Goal: Book appointment/travel/reservation

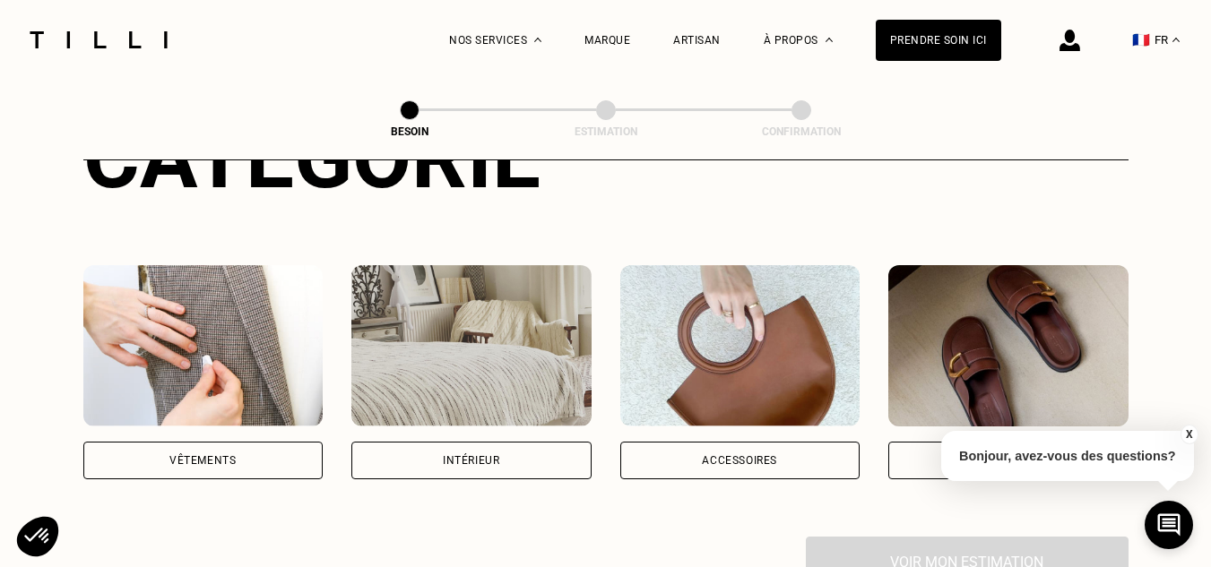
click at [202, 442] on div "Vêtements" at bounding box center [203, 461] width 240 height 38
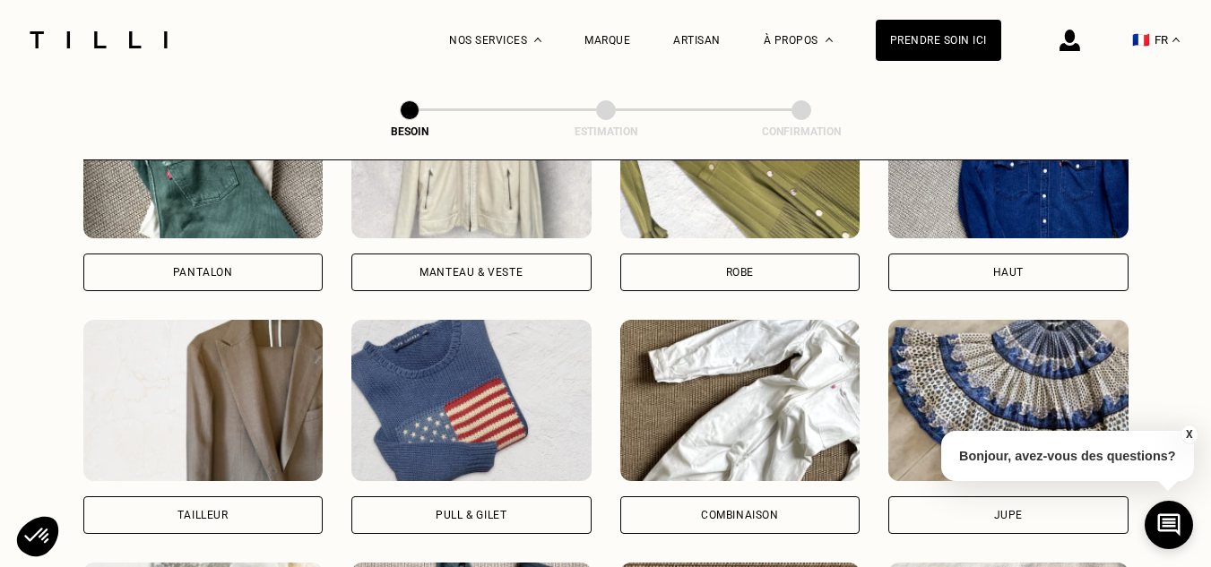
scroll to position [945, 0]
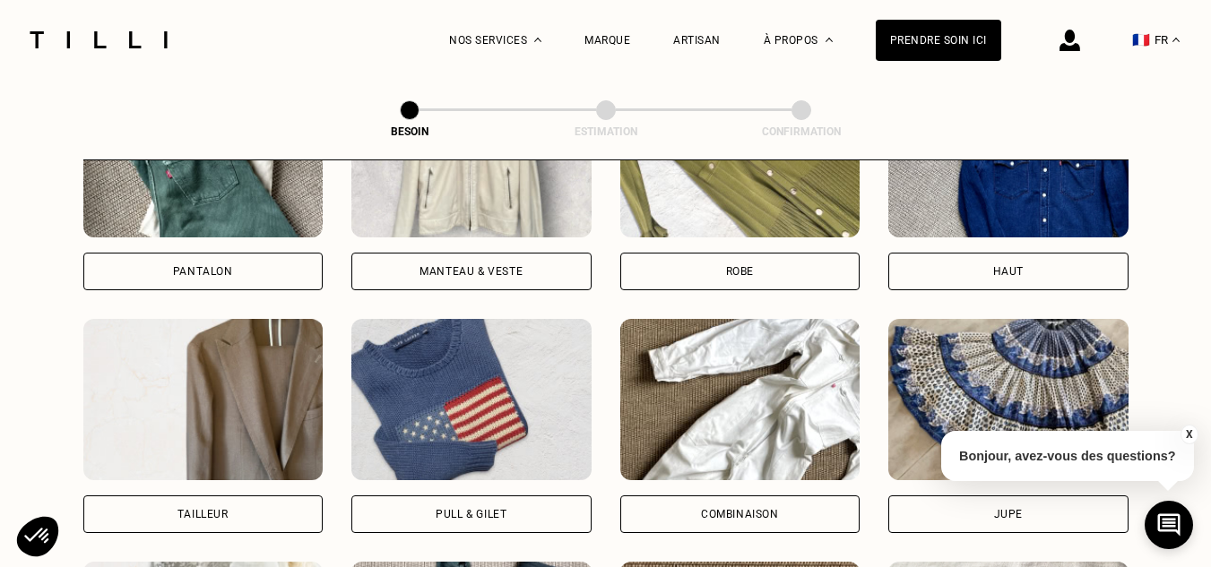
click at [254, 255] on div "Pantalon" at bounding box center [203, 272] width 240 height 38
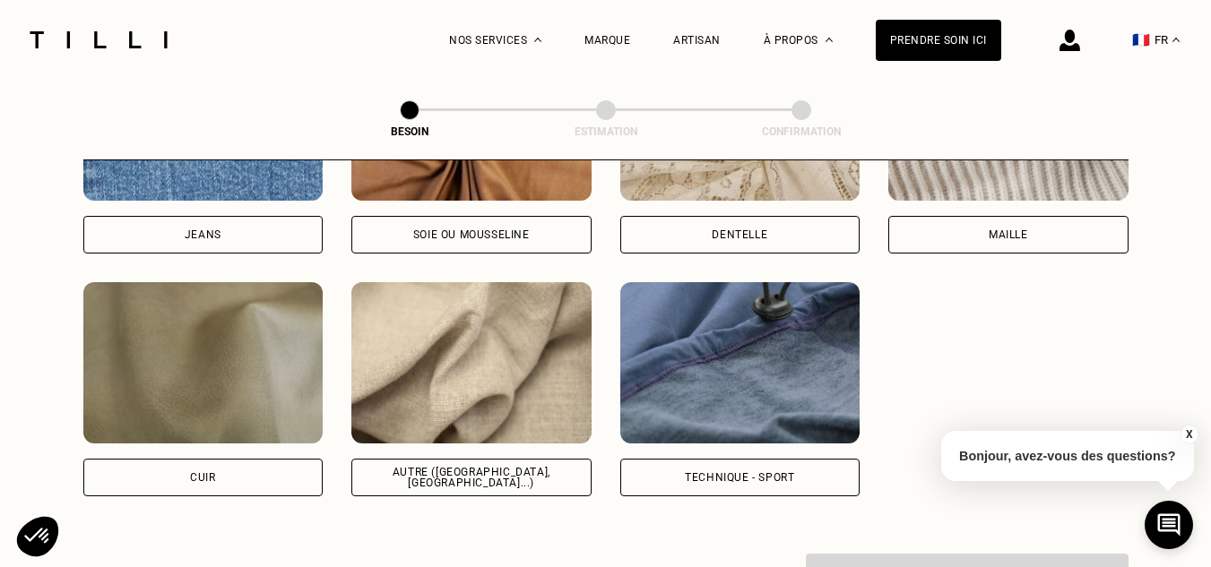
scroll to position [2189, 0]
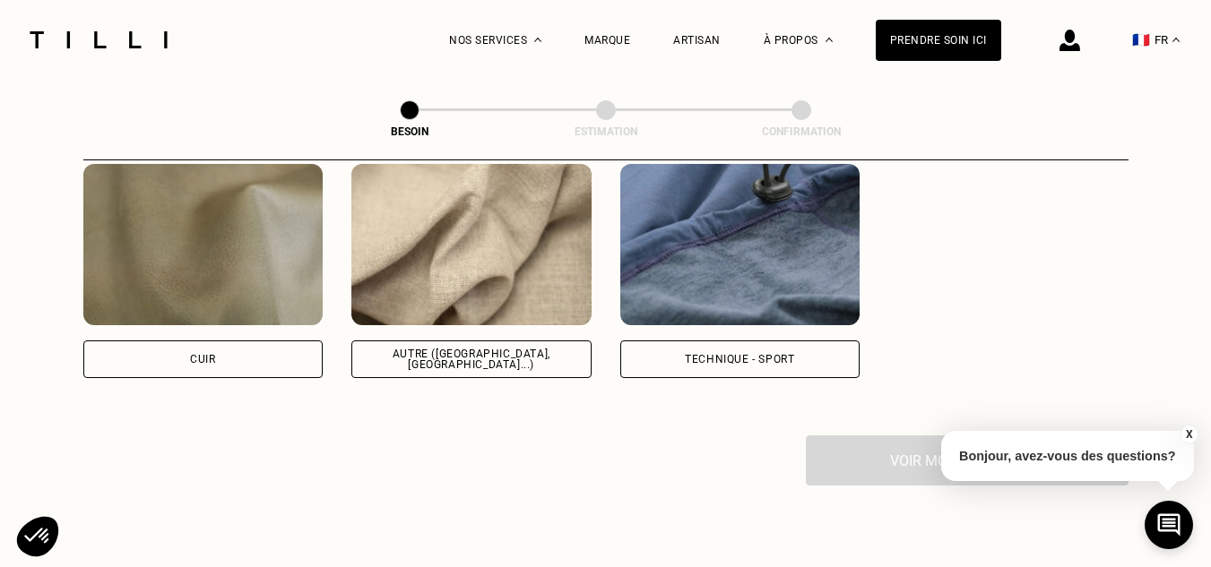
click at [431, 350] on div "Autre ([GEOGRAPHIC_DATA], [GEOGRAPHIC_DATA]...)" at bounding box center [472, 360] width 210 height 22
select select "FR"
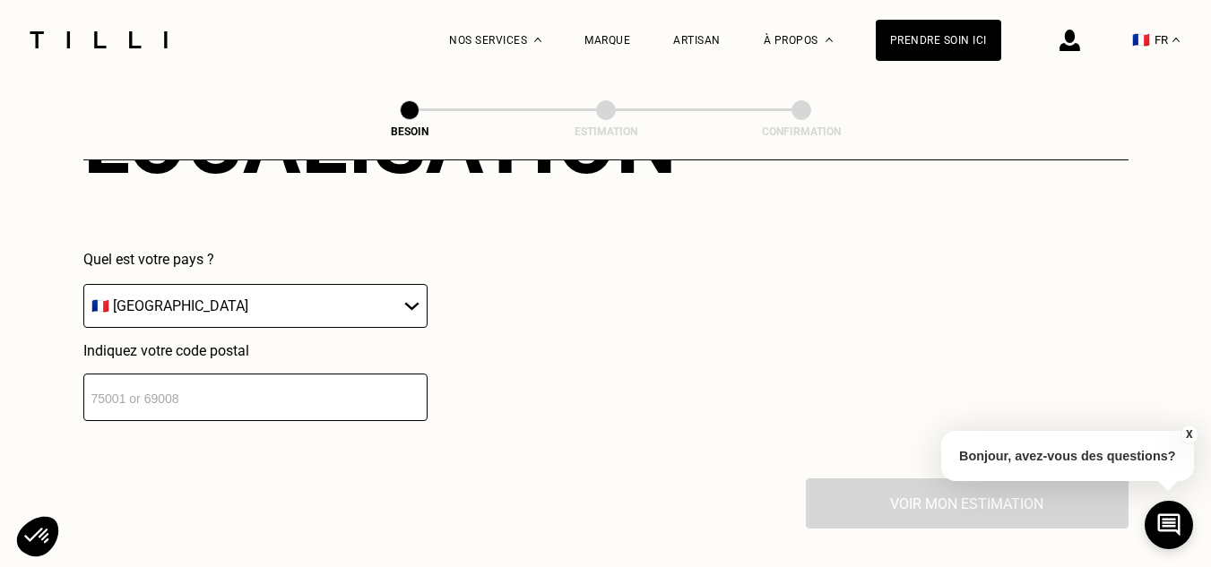
scroll to position [2590, 0]
click at [298, 384] on input "number" at bounding box center [255, 397] width 344 height 48
type input "33270"
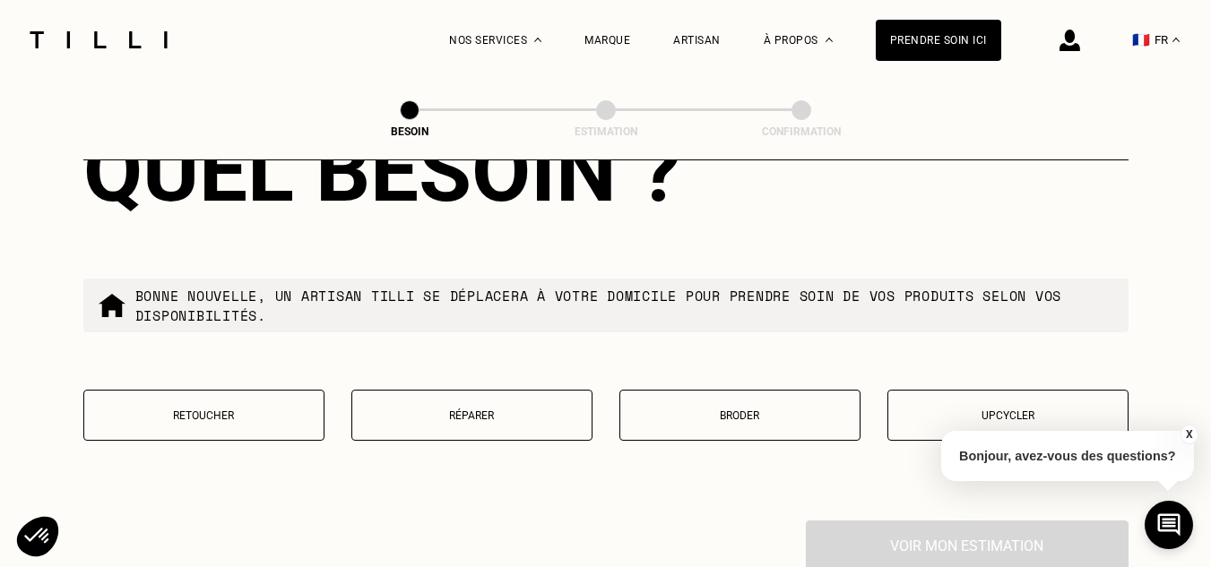
scroll to position [3035, 0]
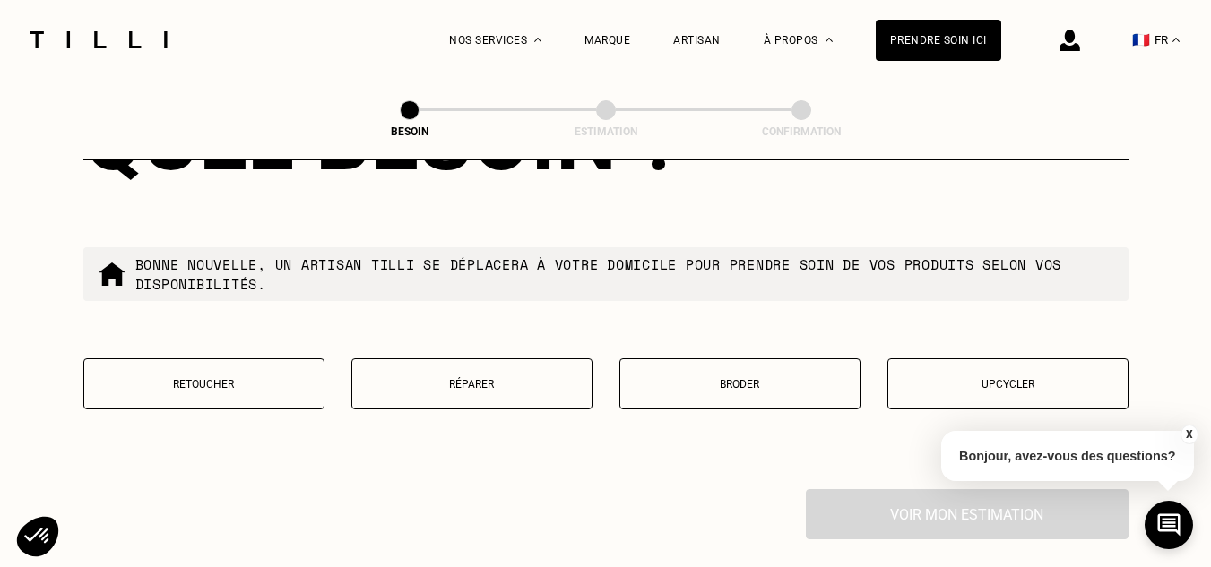
click at [295, 378] on p "Retoucher" at bounding box center [203, 384] width 221 height 13
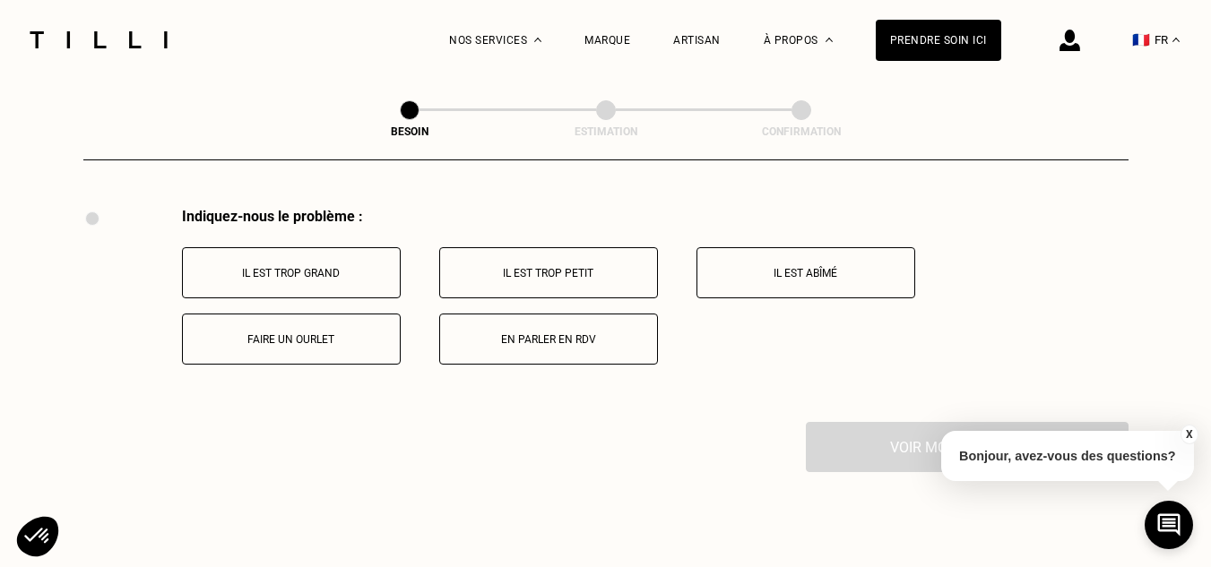
scroll to position [3316, 0]
click at [342, 335] on p "Faire un ourlet" at bounding box center [291, 340] width 199 height 13
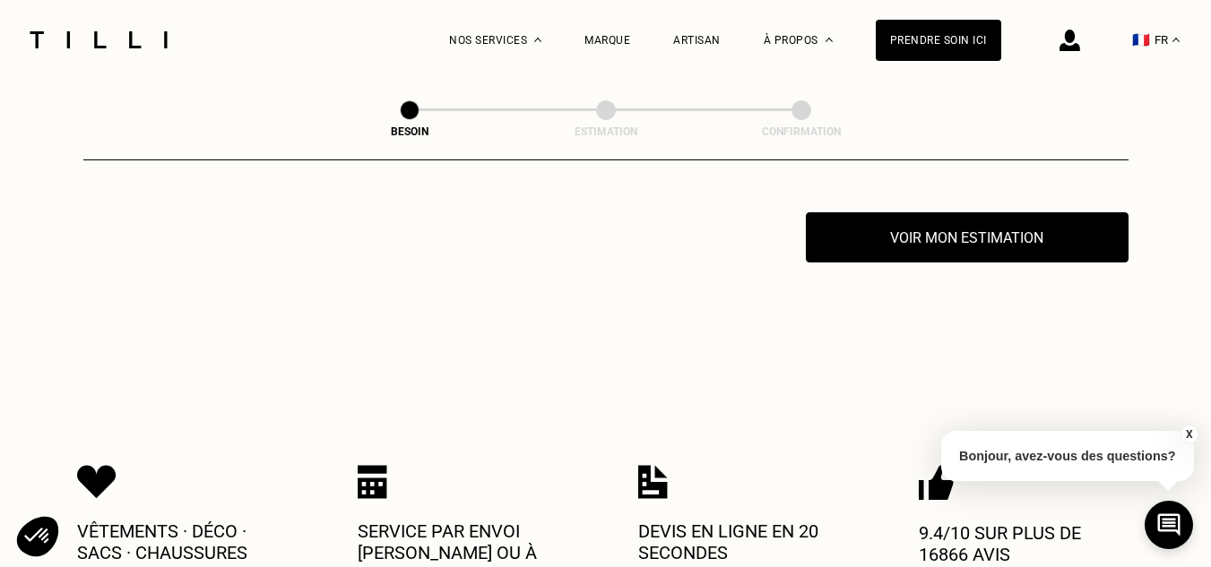
scroll to position [3530, 0]
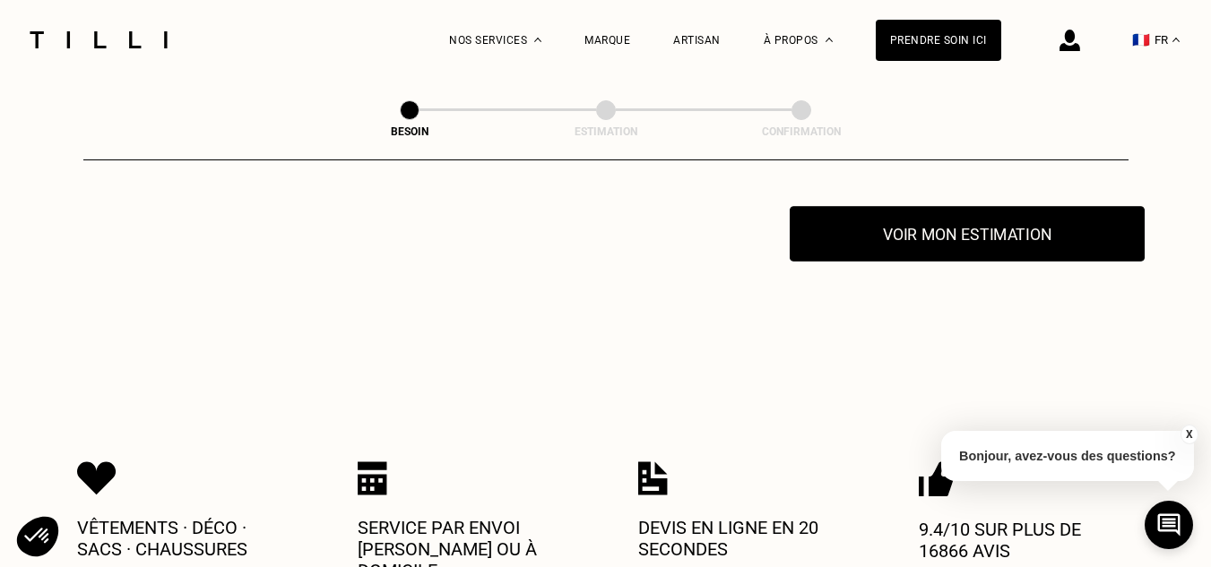
click at [947, 224] on button "Voir mon estimation" at bounding box center [967, 234] width 355 height 56
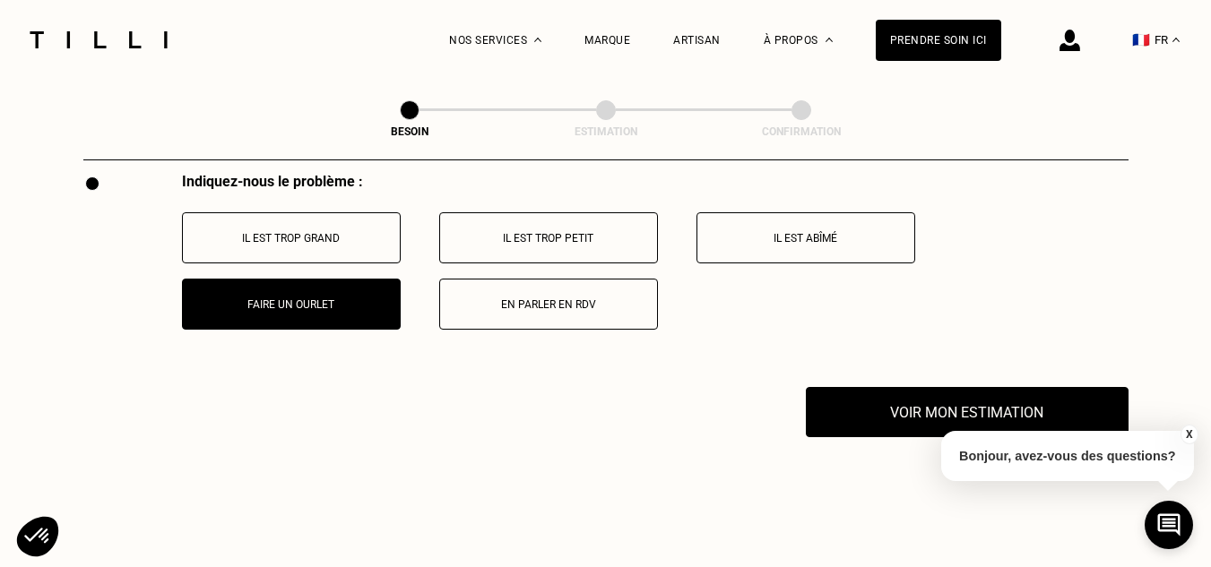
scroll to position [3351, 0]
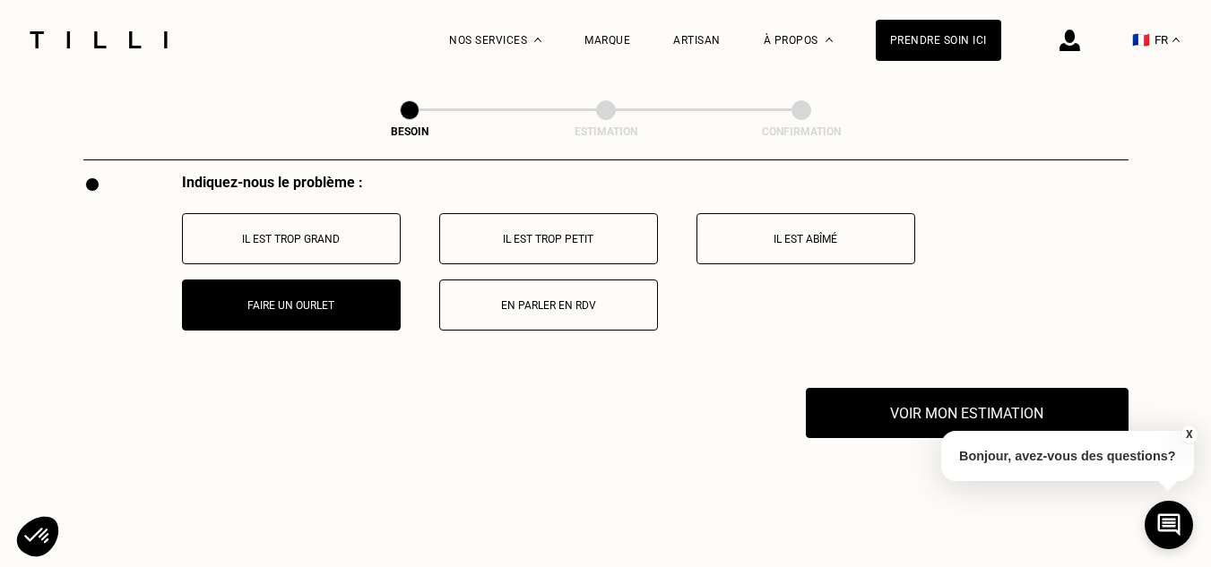
click at [507, 299] on p "En parler en RDV" at bounding box center [548, 305] width 199 height 13
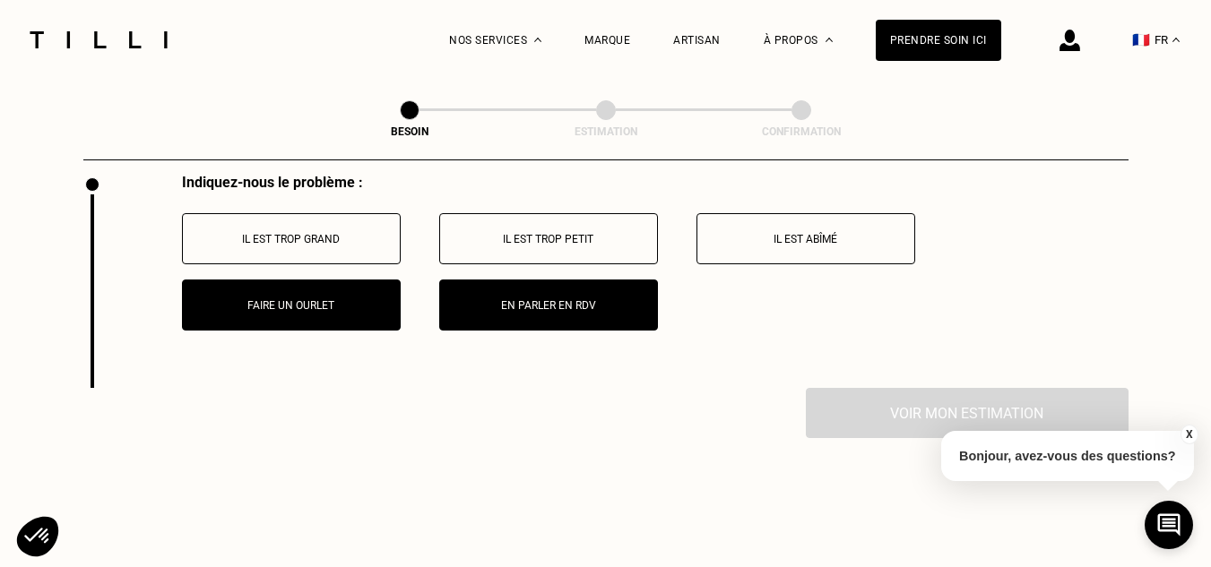
click at [938, 396] on div "Voir mon estimation" at bounding box center [605, 413] width 1045 height 50
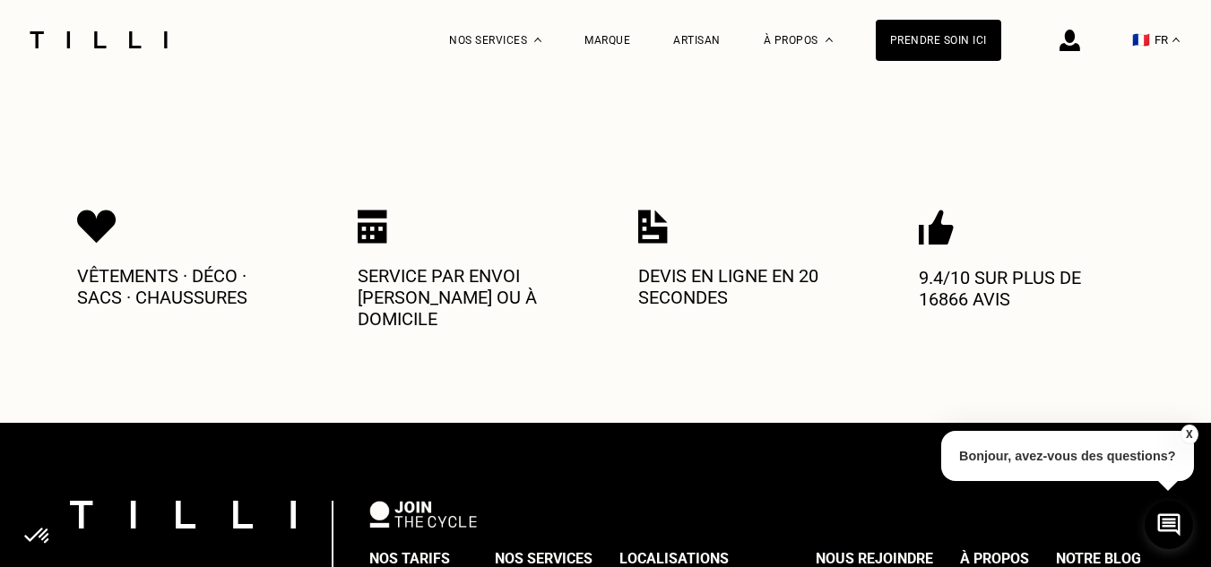
scroll to position [3709, 0]
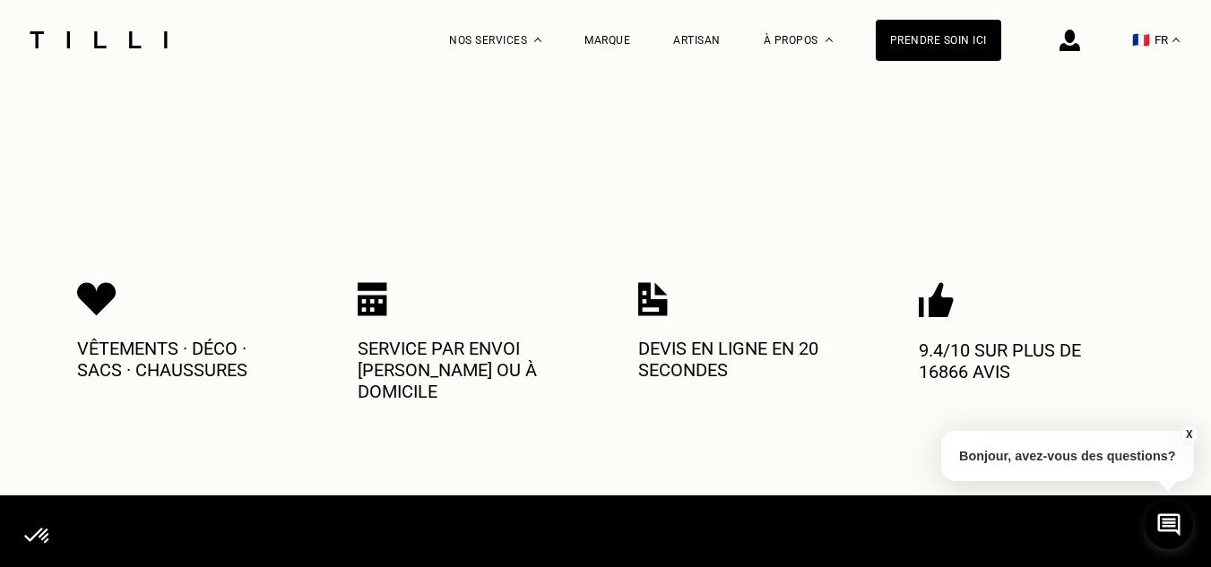
click at [1187, 441] on button "X" at bounding box center [1189, 435] width 18 height 20
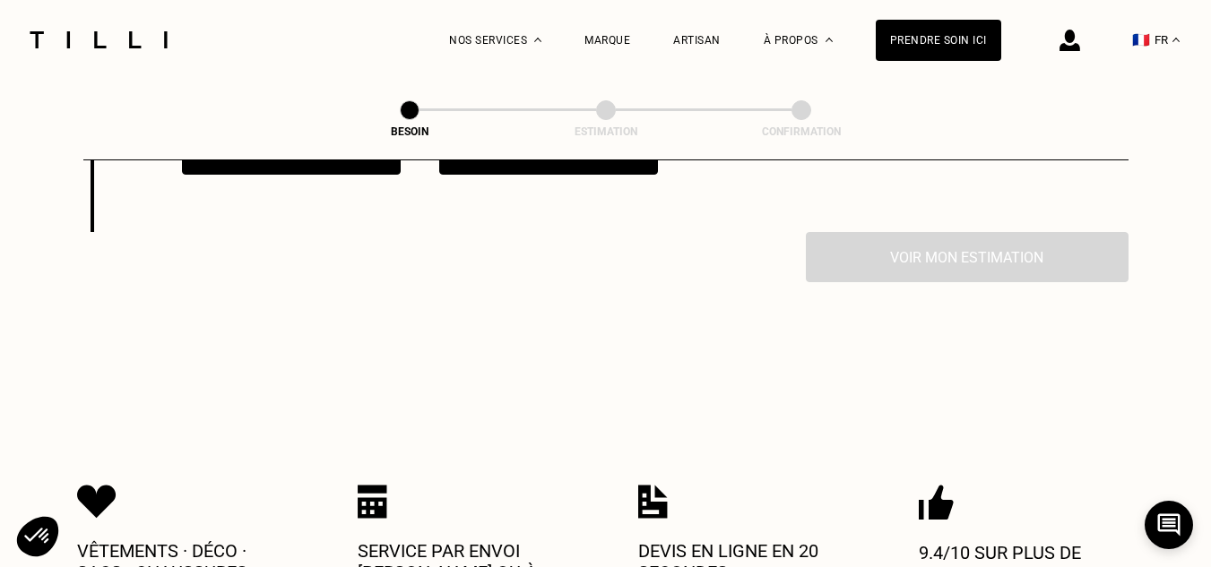
scroll to position [3440, 0]
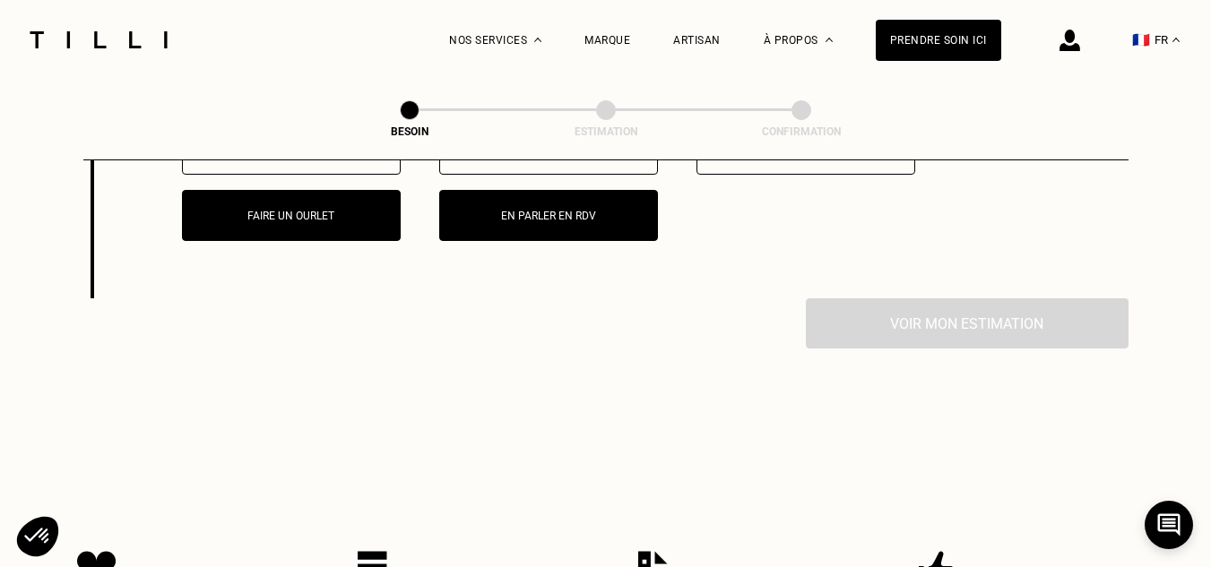
click at [587, 210] on p "En parler en RDV" at bounding box center [548, 216] width 199 height 13
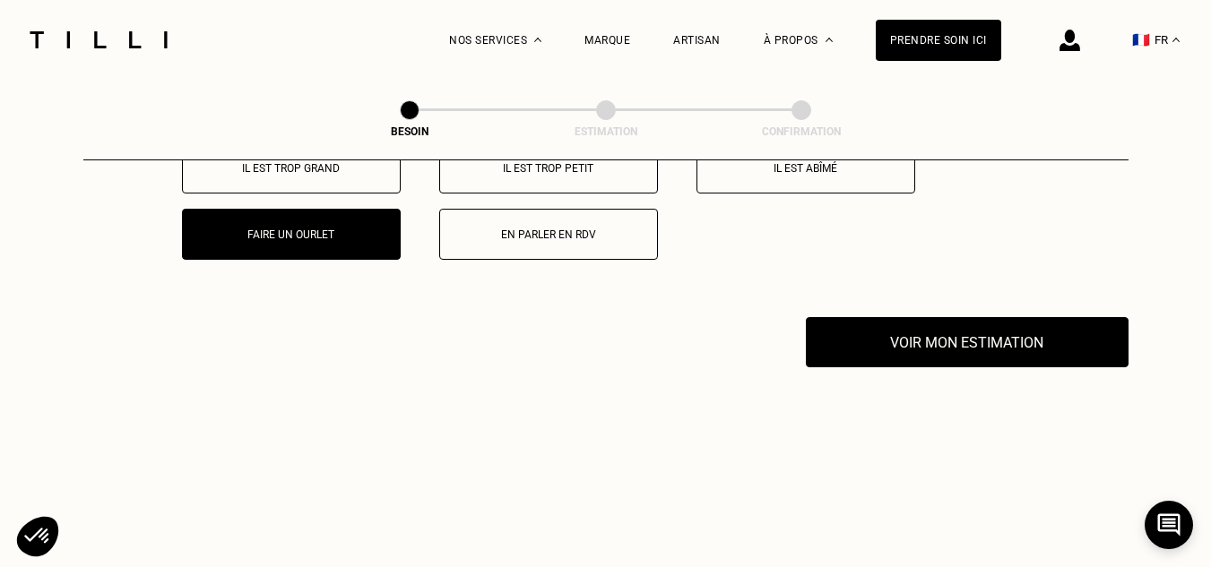
scroll to position [3351, 0]
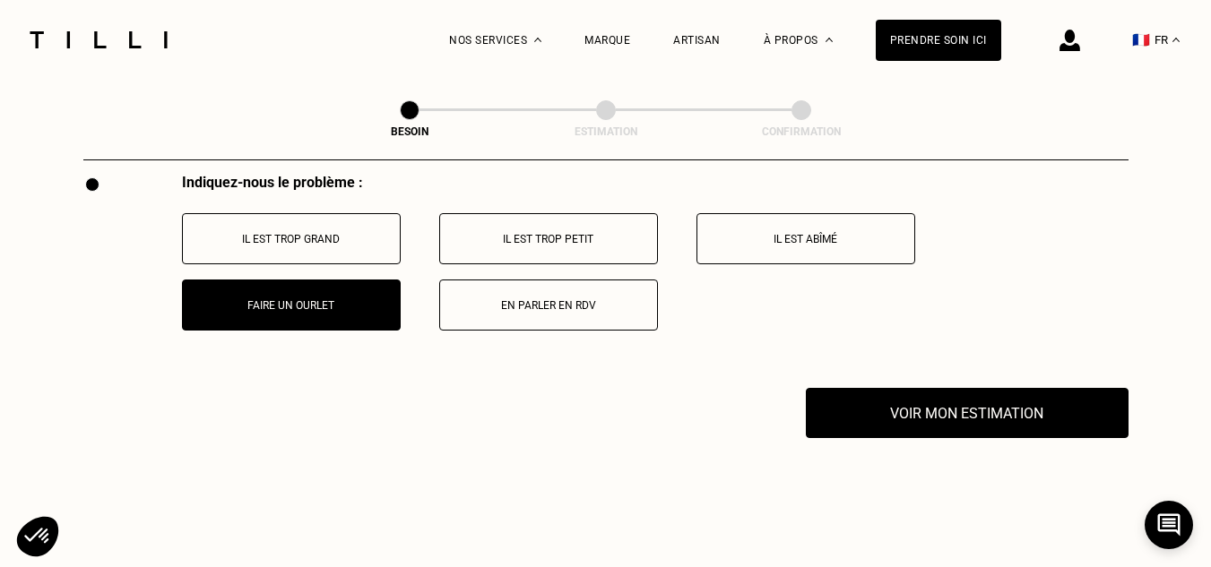
click at [359, 280] on button "Faire un ourlet" at bounding box center [291, 305] width 219 height 51
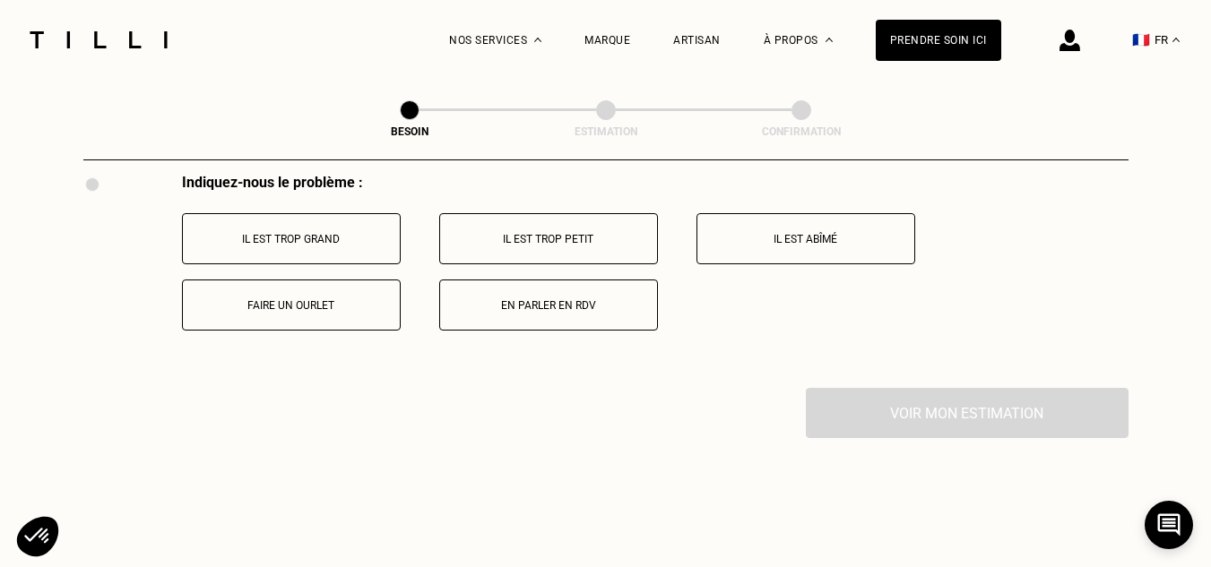
click at [549, 299] on p "En parler en RDV" at bounding box center [548, 305] width 199 height 13
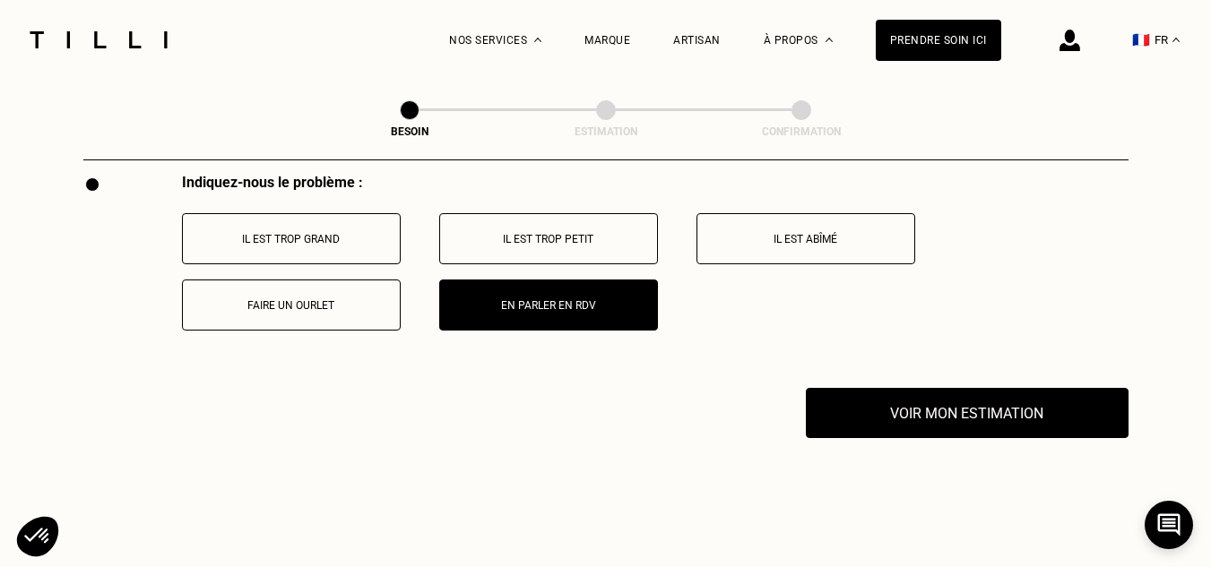
scroll to position [3530, 0]
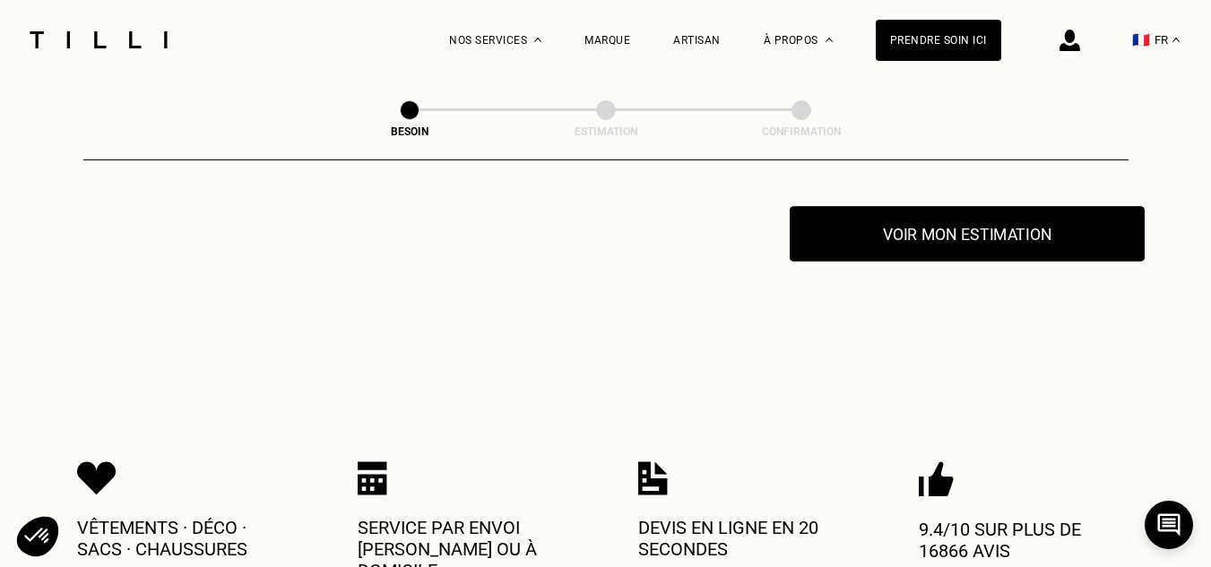
click at [955, 239] on button "Voir mon estimation" at bounding box center [967, 234] width 355 height 56
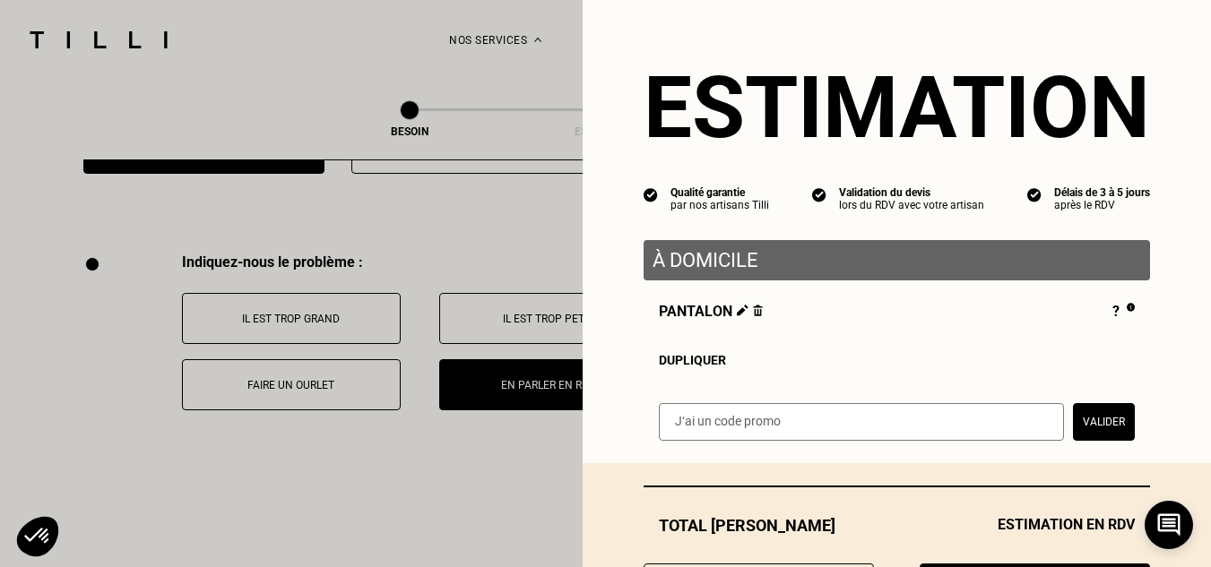
scroll to position [3261, 0]
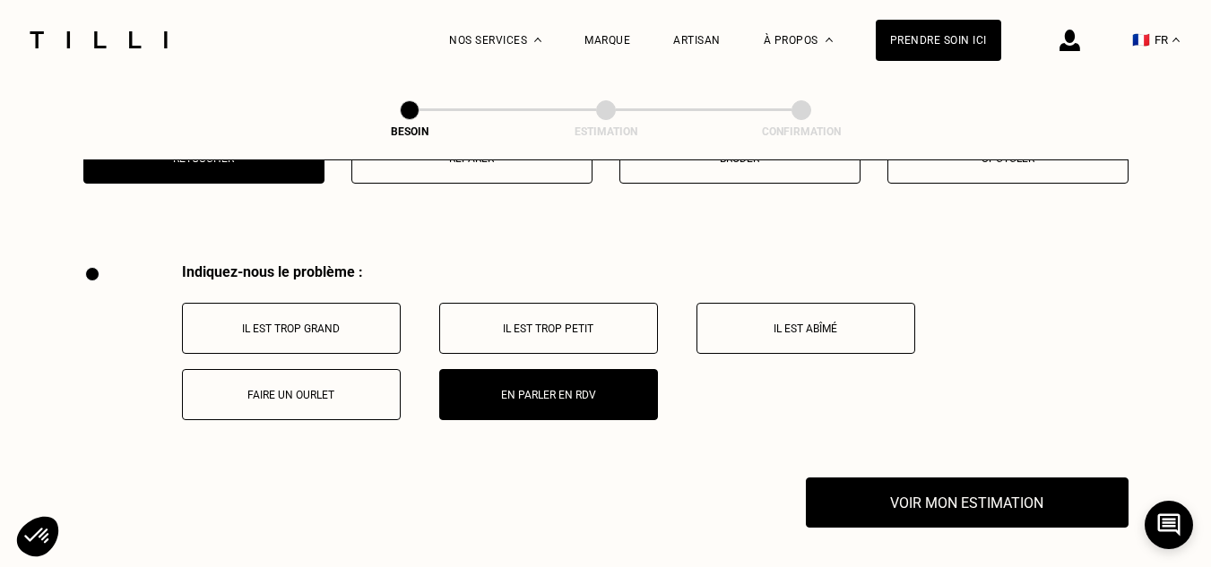
click at [284, 389] on p "Faire un ourlet" at bounding box center [291, 395] width 199 height 13
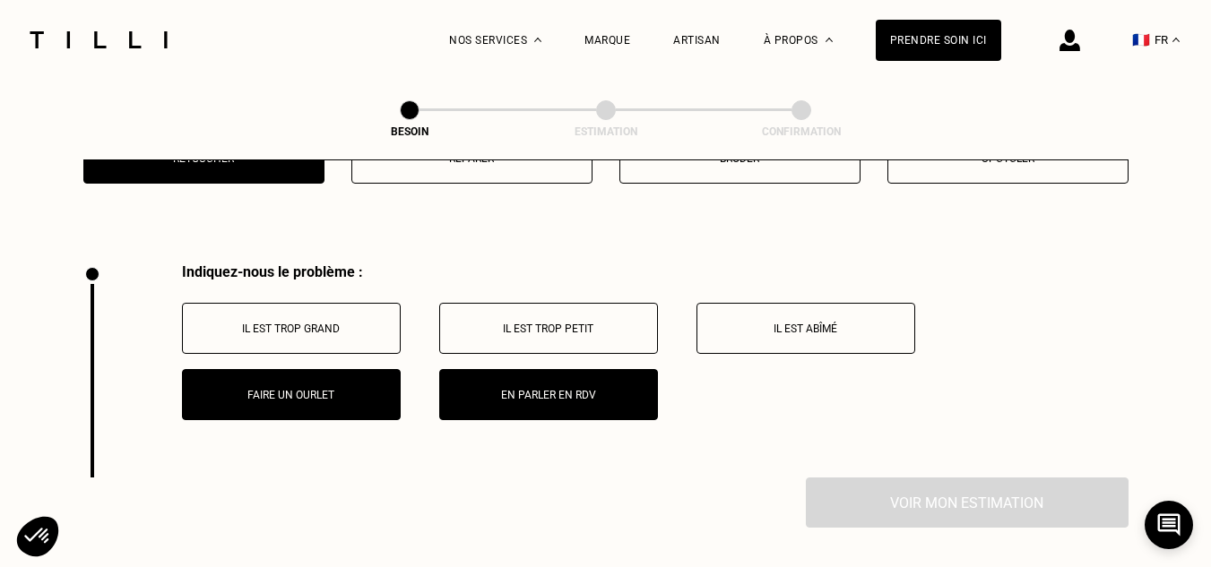
click at [644, 407] on button "En parler en RDV" at bounding box center [548, 394] width 219 height 51
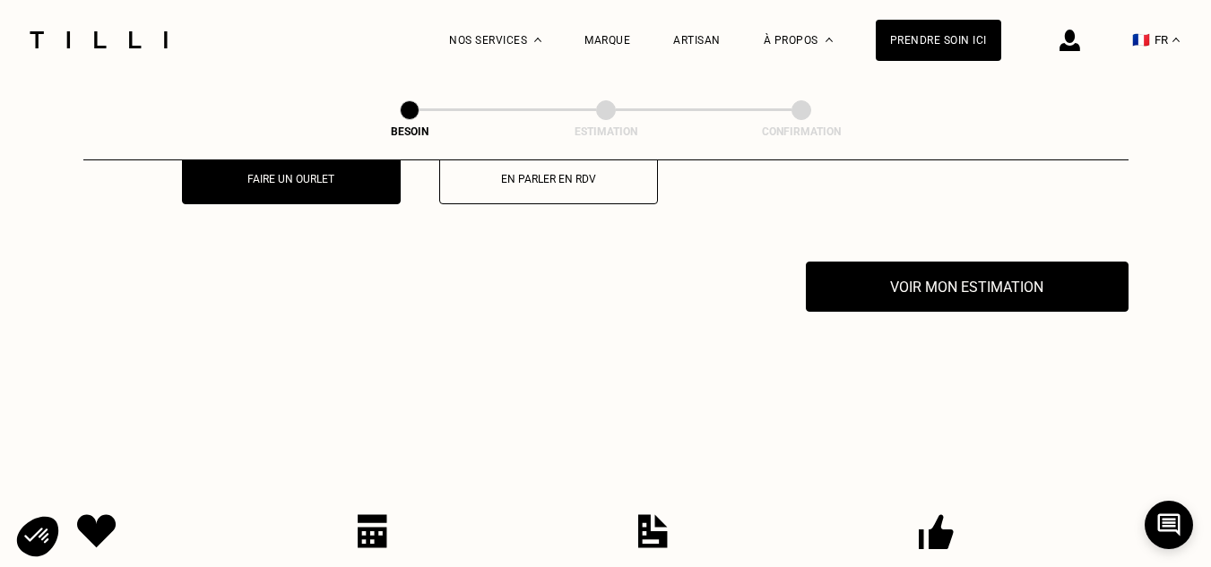
scroll to position [3530, 0]
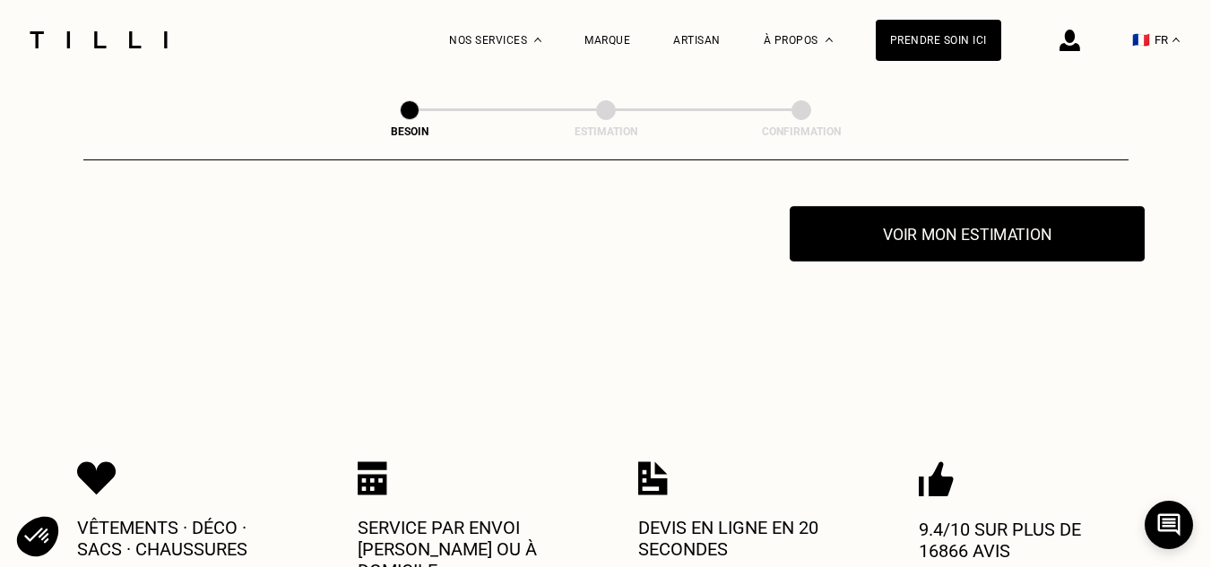
click at [959, 239] on button "Voir mon estimation" at bounding box center [967, 234] width 355 height 56
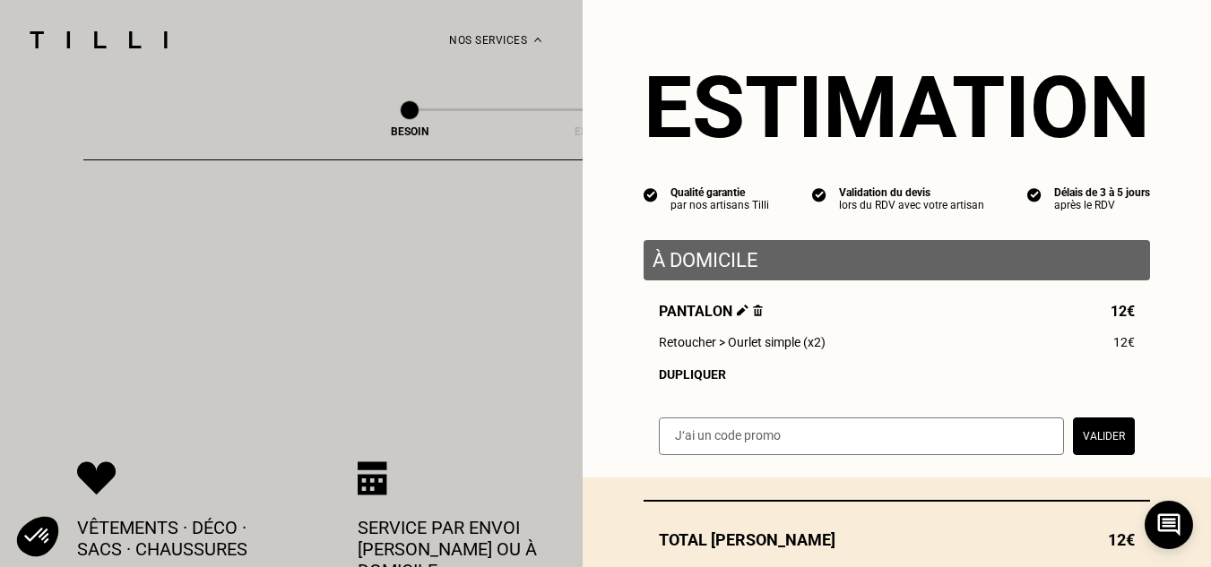
click at [669, 376] on div "Dupliquer" at bounding box center [897, 375] width 476 height 14
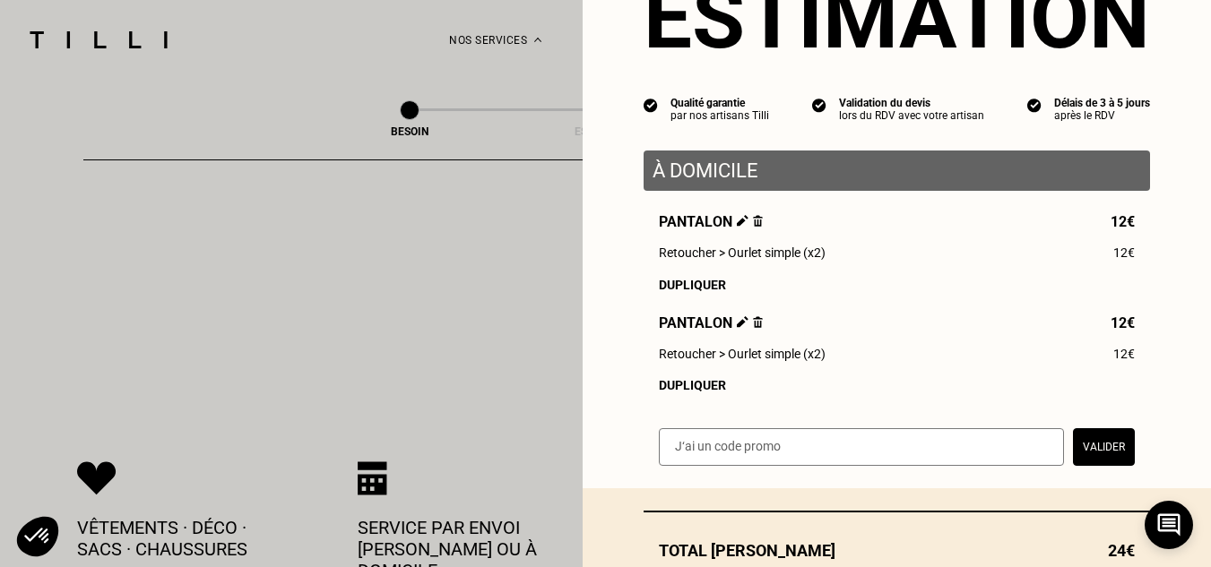
scroll to position [215, 0]
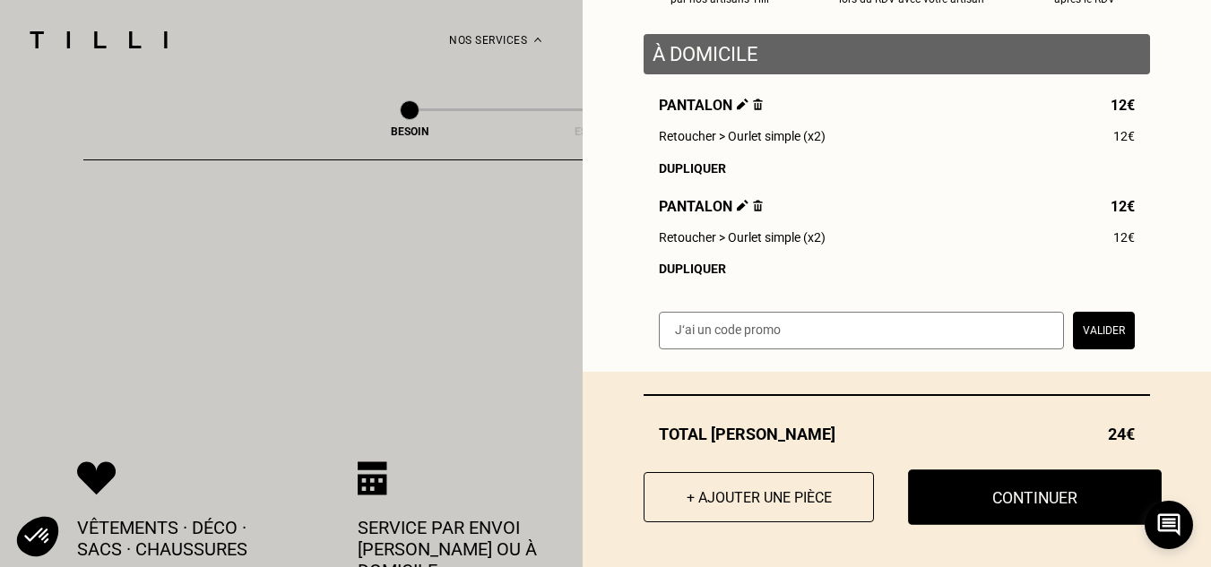
click at [1005, 509] on button "Continuer" at bounding box center [1035, 498] width 254 height 56
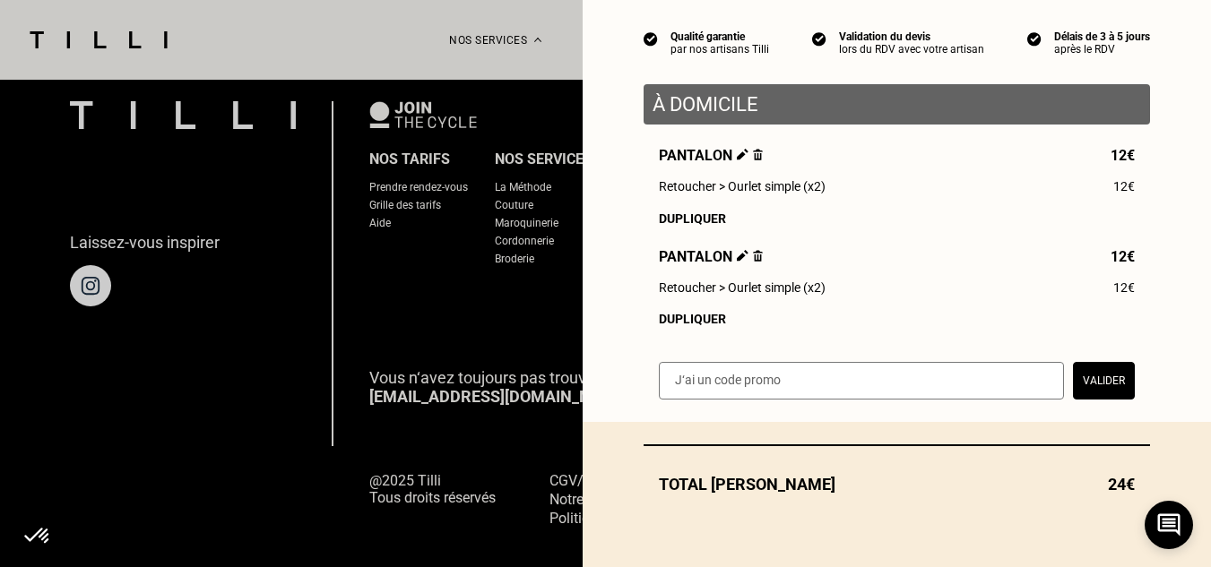
scroll to position [165, 0]
select select "FR"
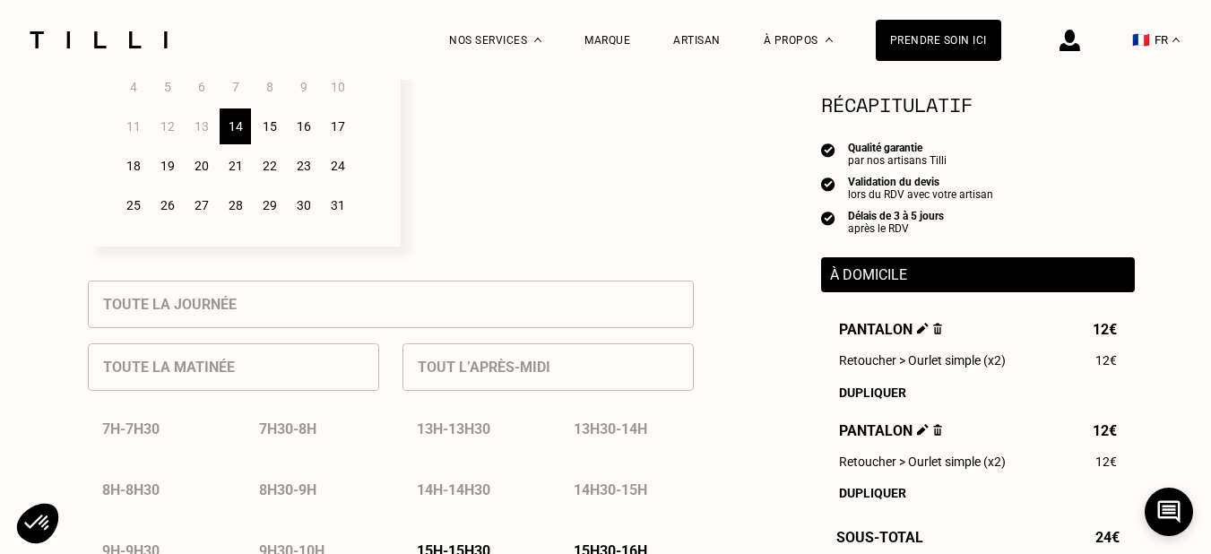
scroll to position [538, 0]
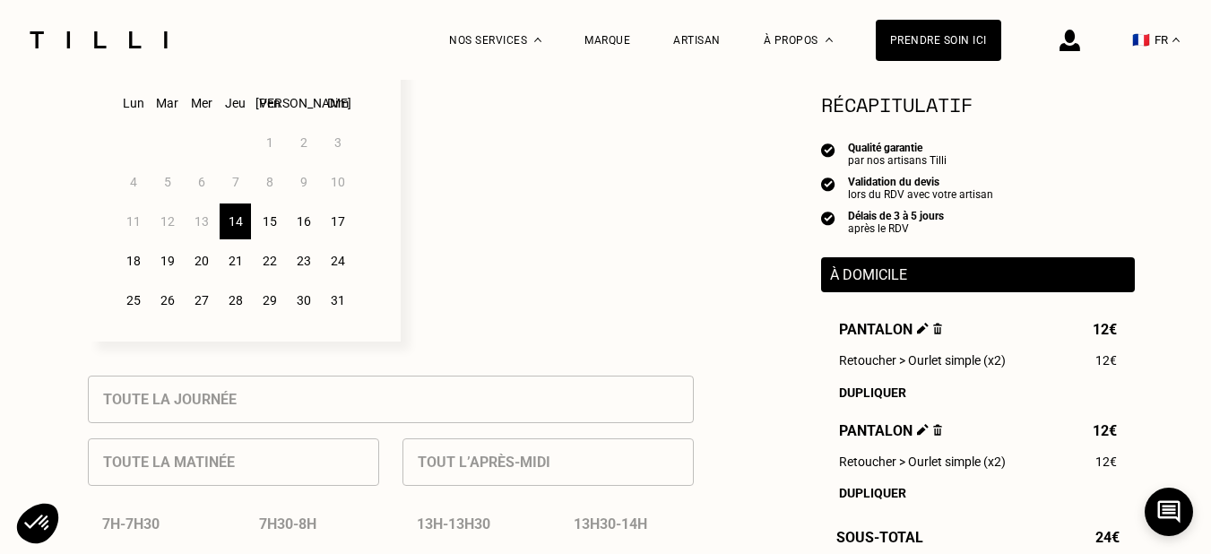
click at [308, 233] on div "16" at bounding box center [303, 221] width 31 height 36
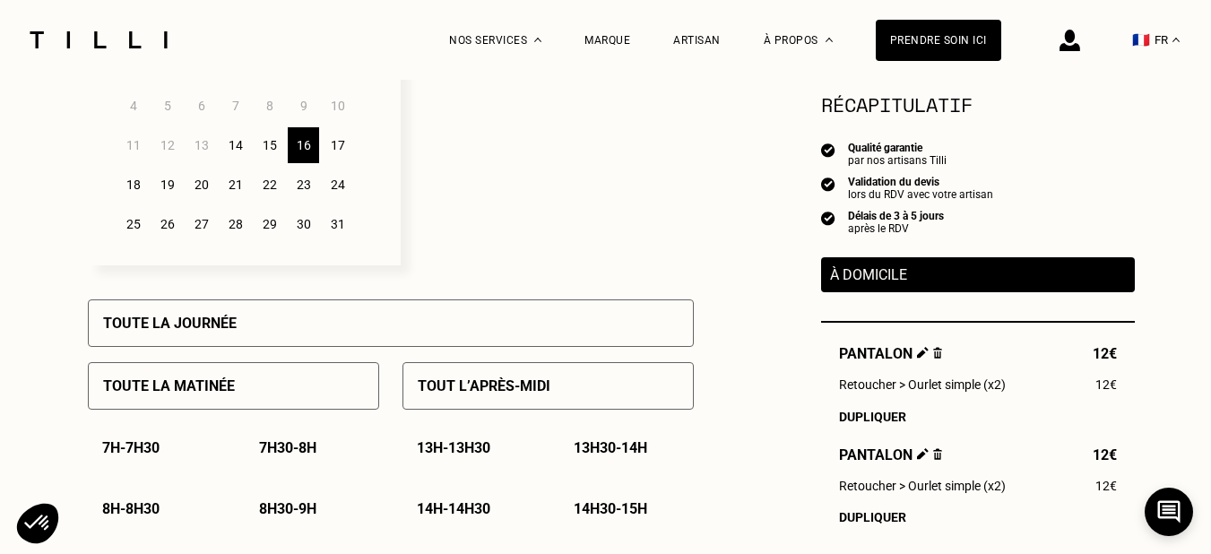
scroll to position [448, 0]
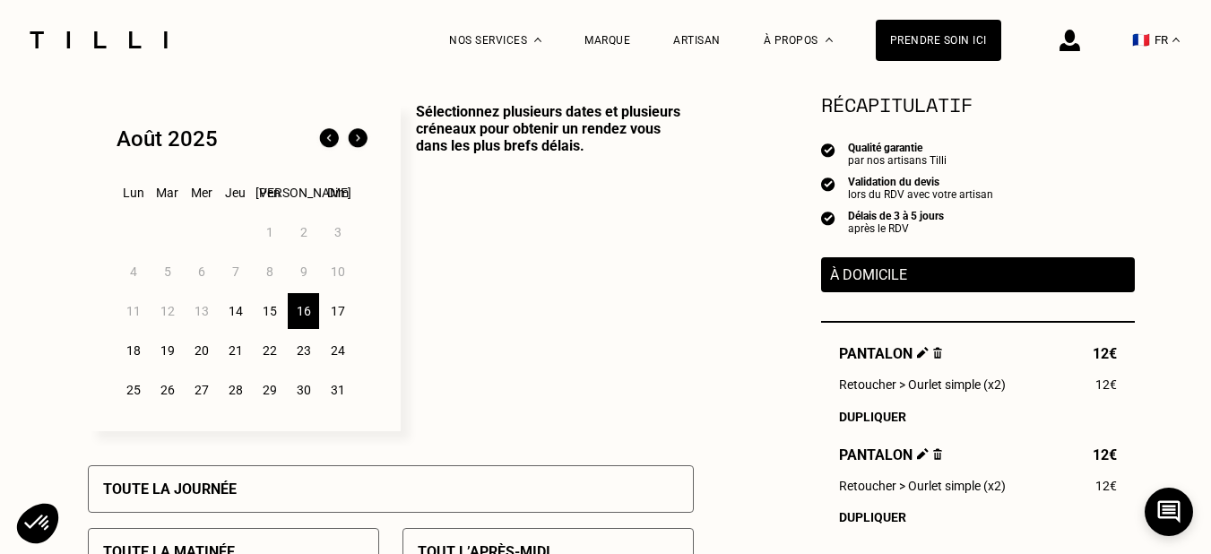
drag, startPoint x: 231, startPoint y: 321, endPoint x: 618, endPoint y: 273, distance: 389.2
click at [229, 319] on div "14" at bounding box center [235, 311] width 31 height 36
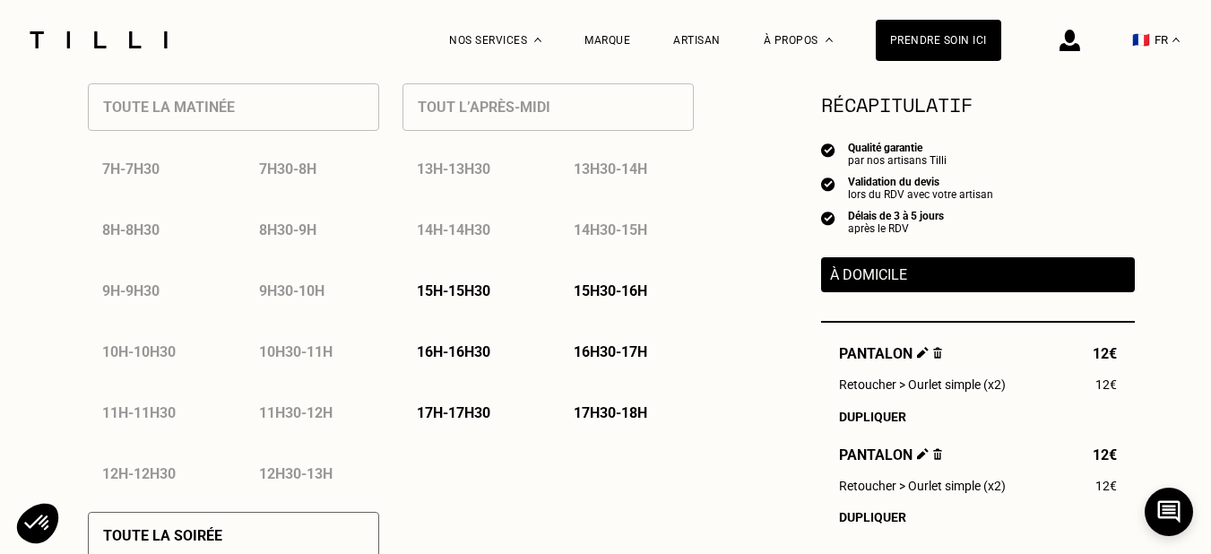
scroll to position [896, 0]
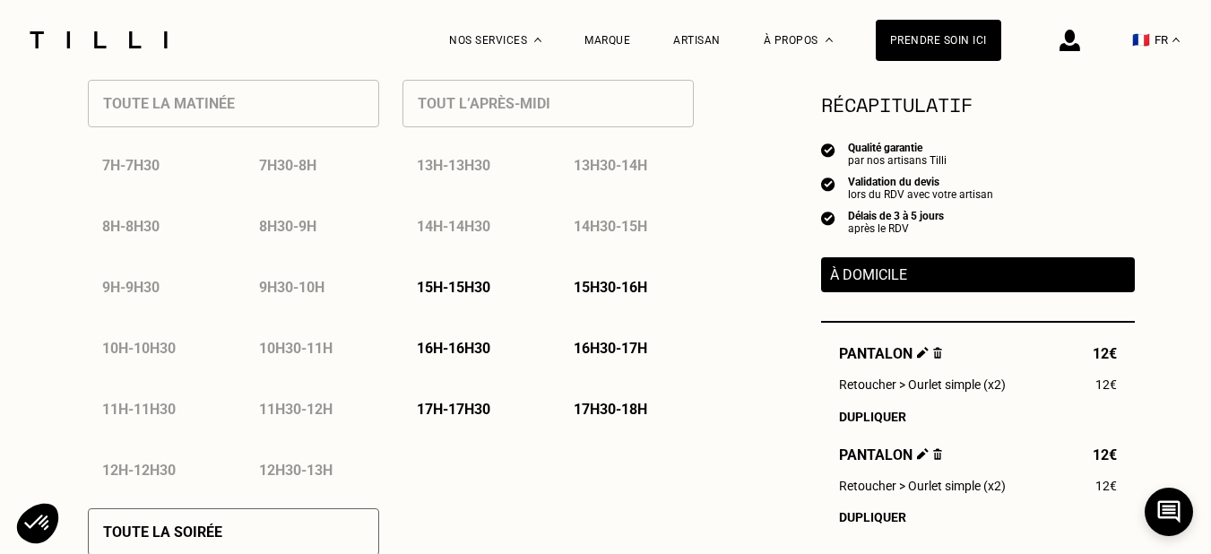
click at [464, 414] on p "17h - 17h30" at bounding box center [454, 409] width 74 height 17
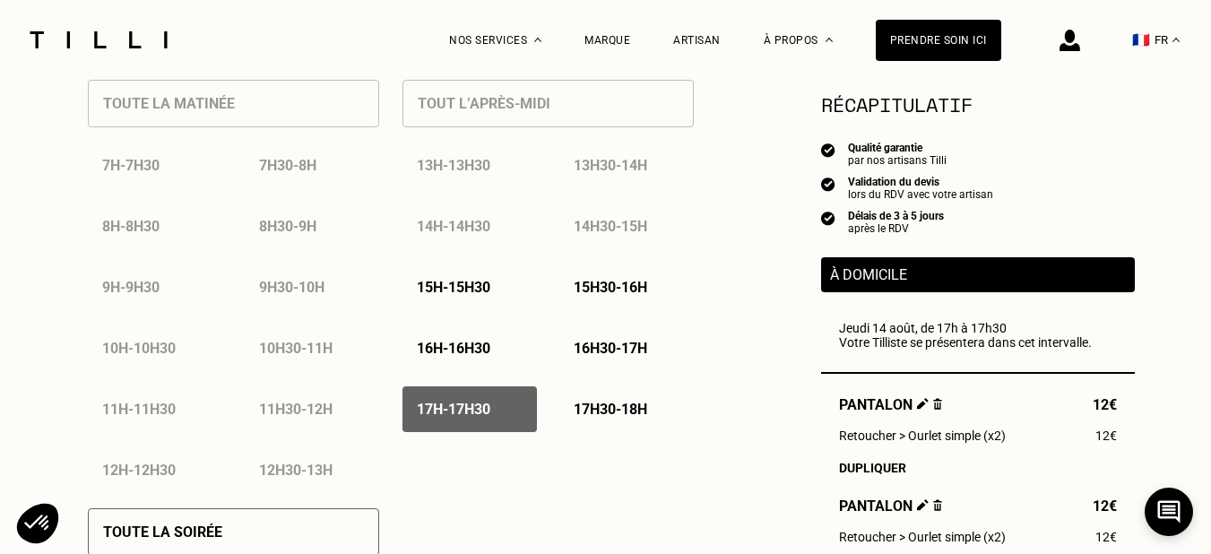
click at [593, 418] on p "17h30 - 18h" at bounding box center [611, 409] width 74 height 17
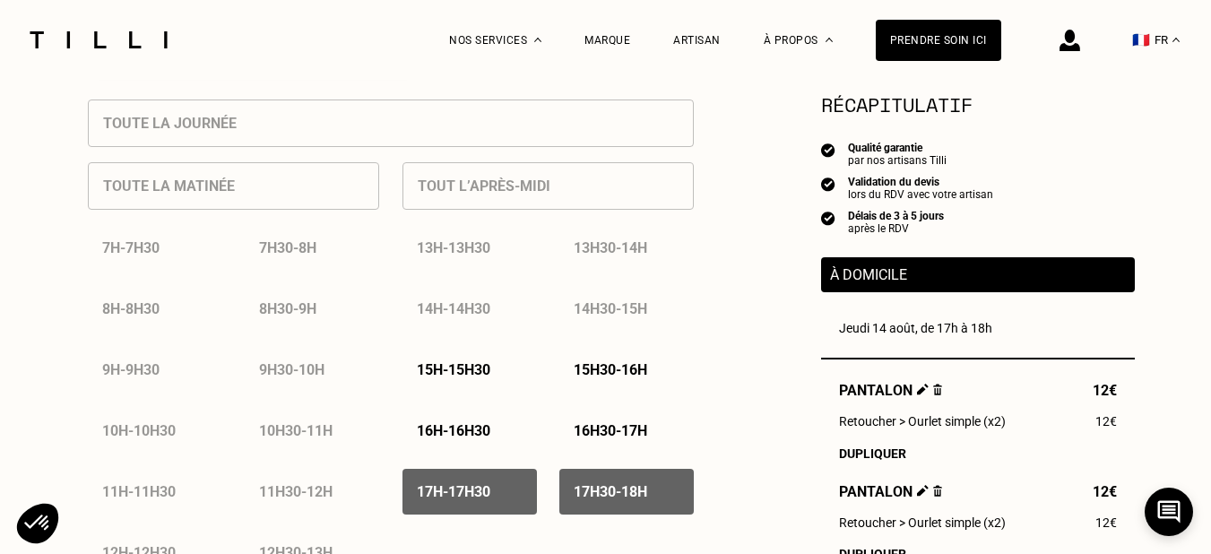
scroll to position [807, 0]
